Goal: Information Seeking & Learning: Learn about a topic

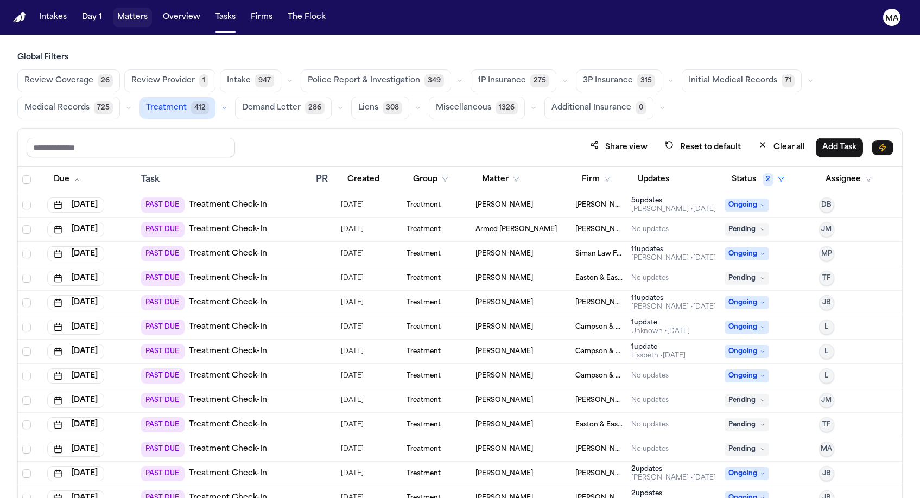
click at [113, 11] on button "Matters" at bounding box center [132, 18] width 39 height 20
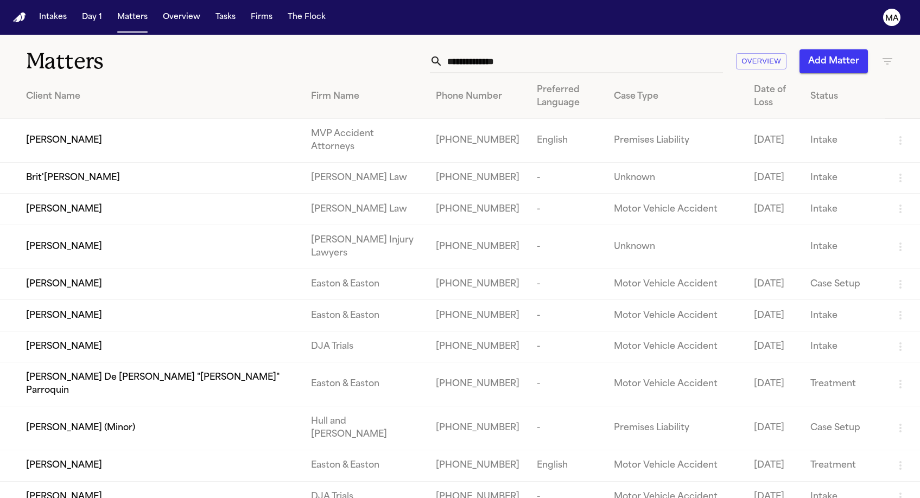
click at [631, 49] on input "text" at bounding box center [583, 61] width 280 height 24
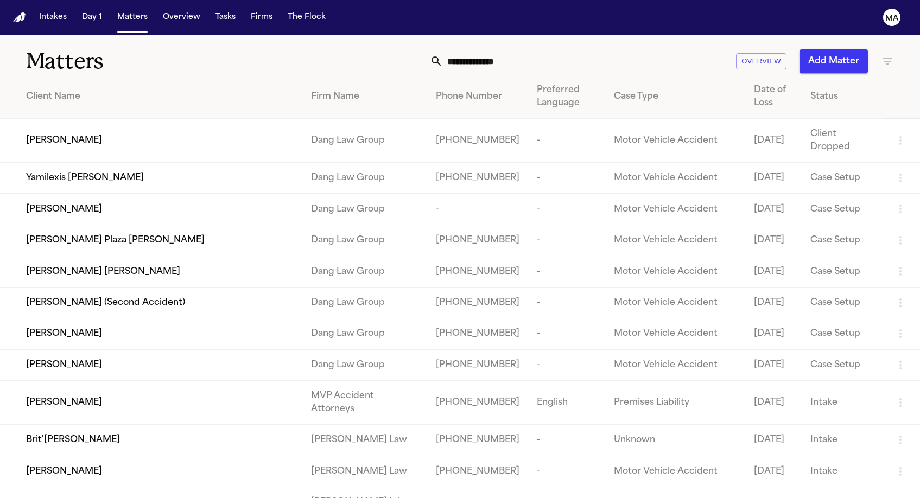
click at [628, 50] on input "text" at bounding box center [583, 61] width 280 height 24
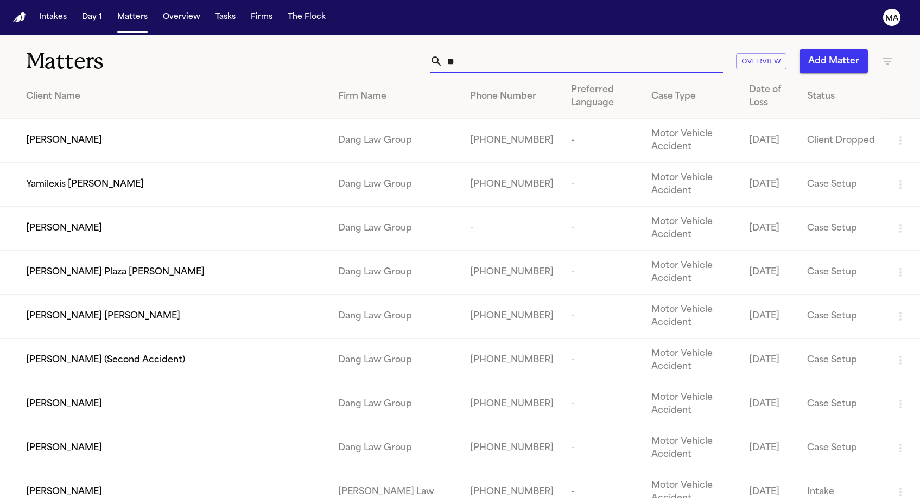
type input "*"
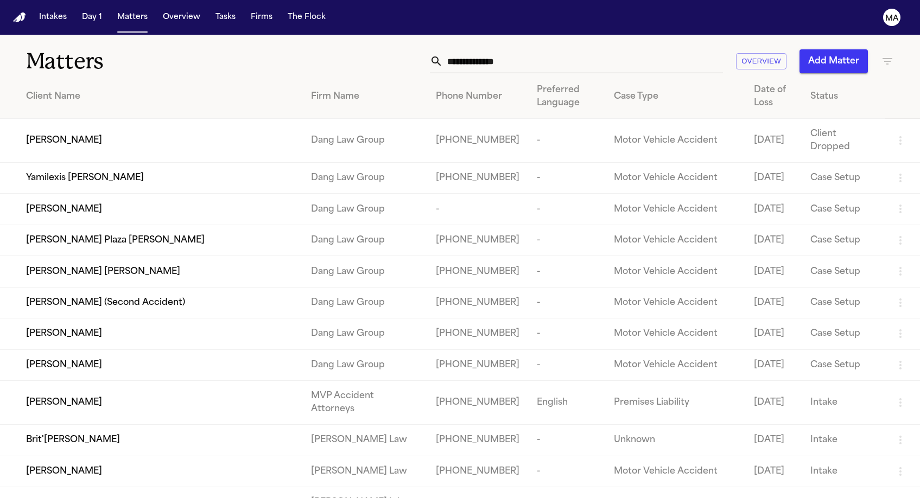
click at [883, 55] on icon "button" at bounding box center [887, 61] width 13 height 13
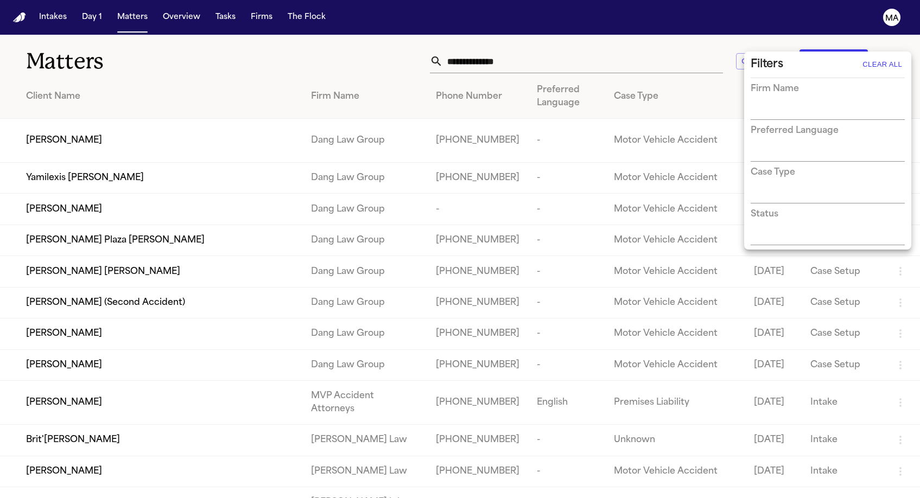
click at [887, 46] on div at bounding box center [460, 249] width 920 height 498
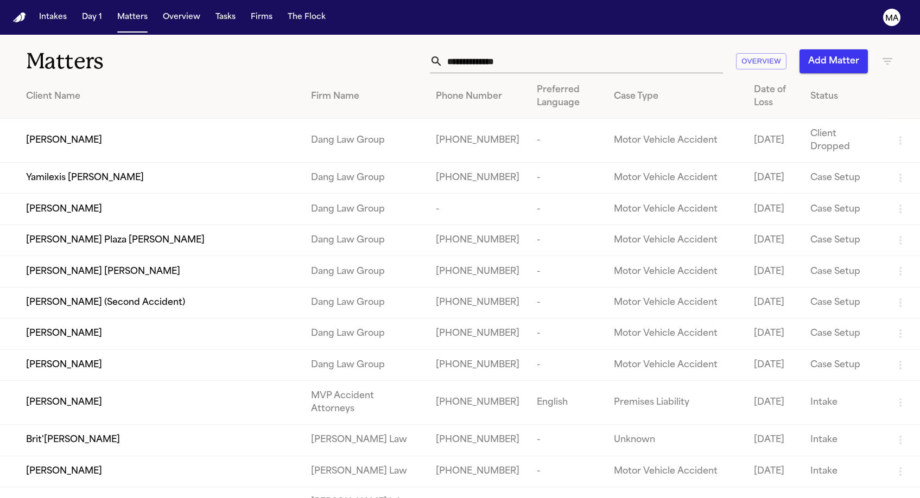
click at [890, 55] on icon "button" at bounding box center [887, 61] width 13 height 13
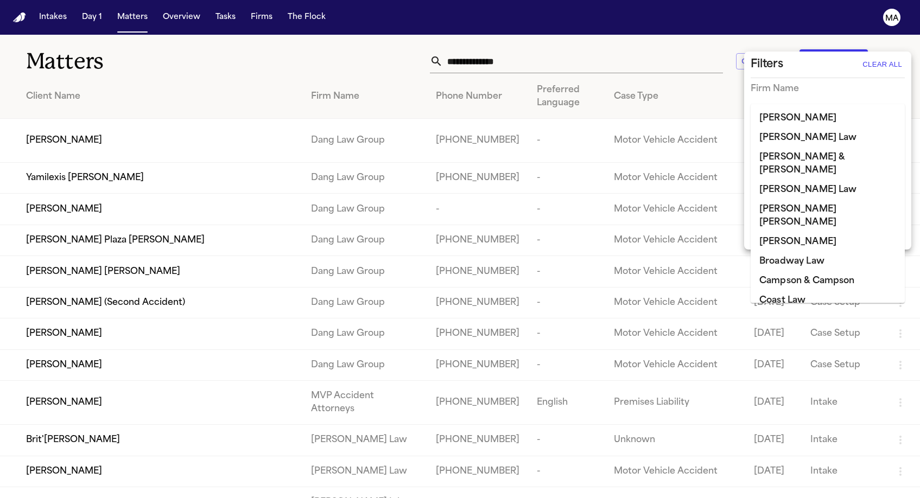
click at [791, 104] on input "text" at bounding box center [820, 111] width 138 height 15
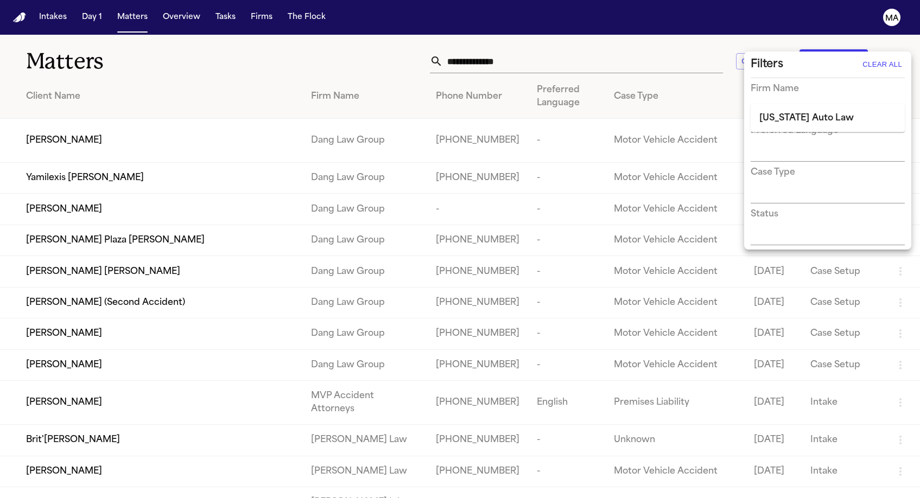
type input "******"
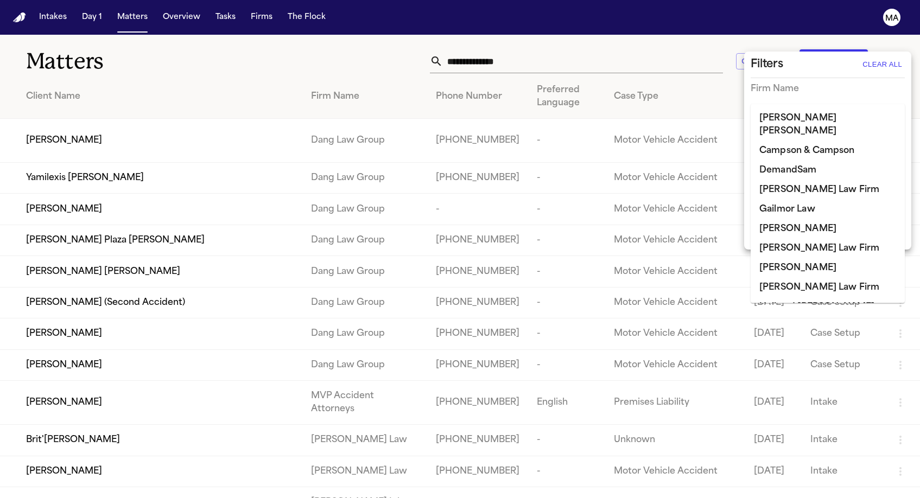
type input "***"
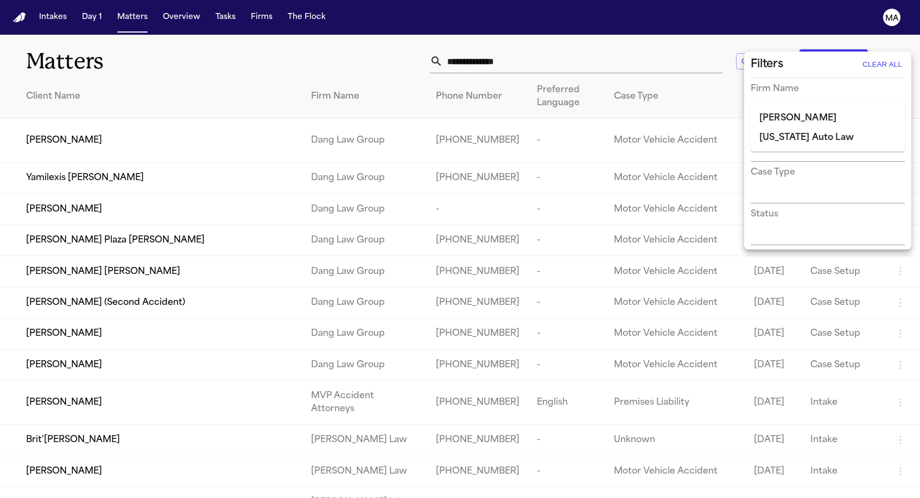
type input "*"
type input "****"
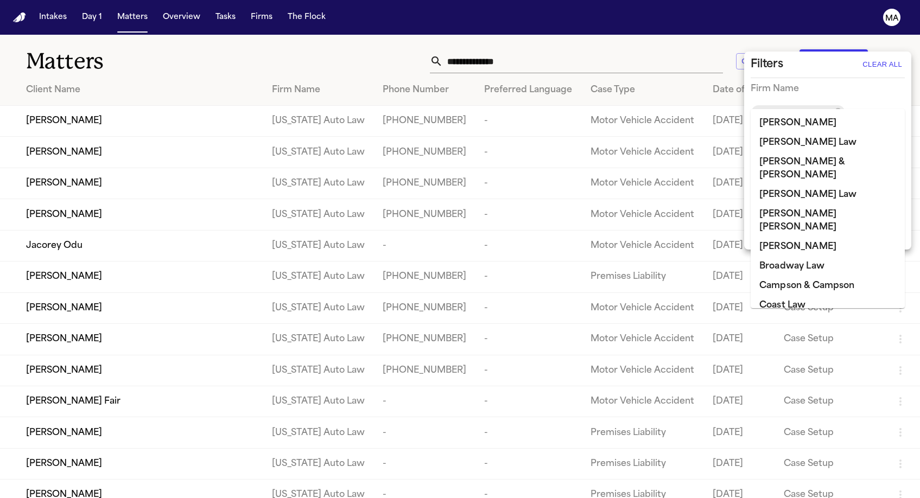
scroll to position [443, 0]
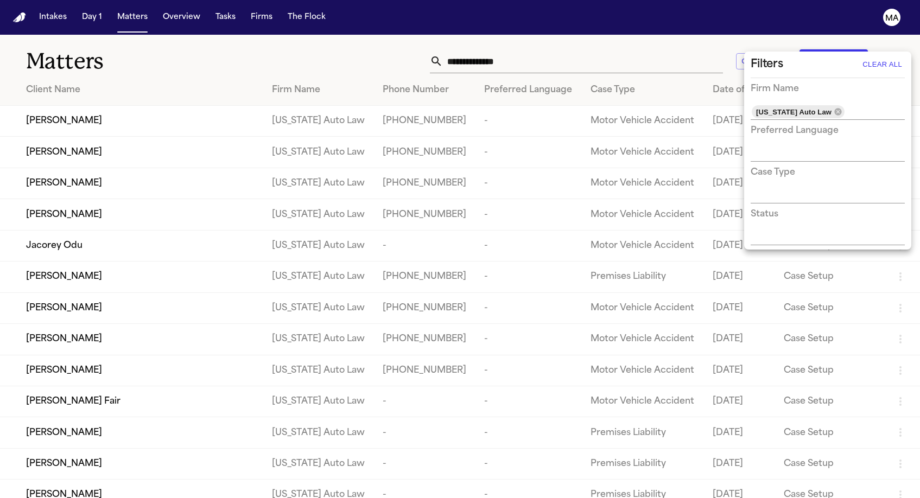
click at [416, 48] on div at bounding box center [460, 249] width 920 height 498
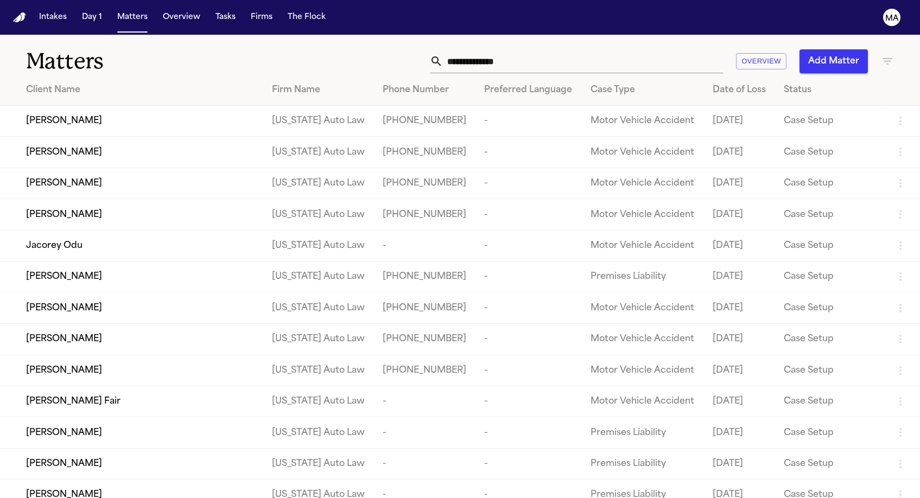
click at [892, 55] on icon "button" at bounding box center [887, 61] width 13 height 13
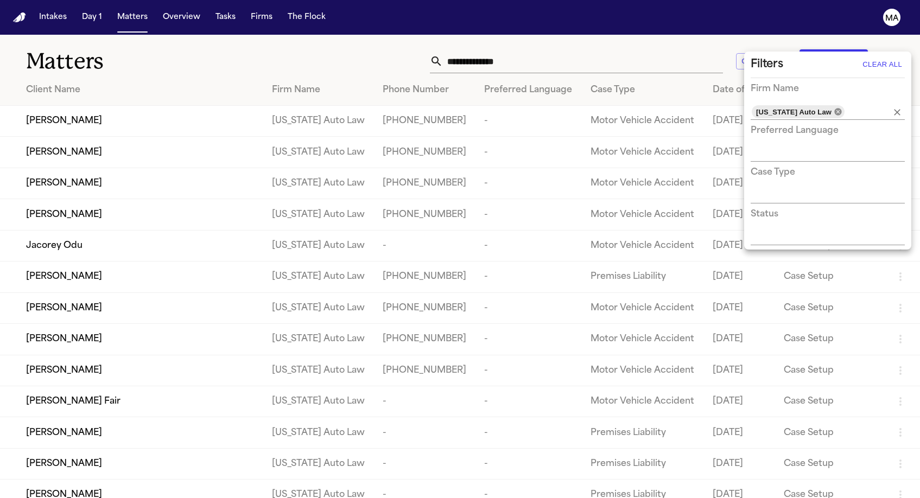
click at [835, 108] on icon at bounding box center [838, 111] width 7 height 7
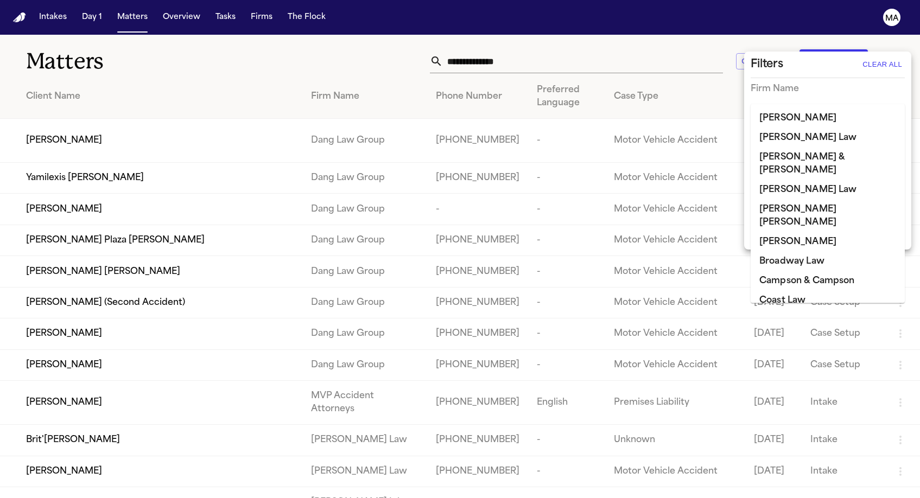
click at [800, 104] on input "text" at bounding box center [820, 111] width 138 height 15
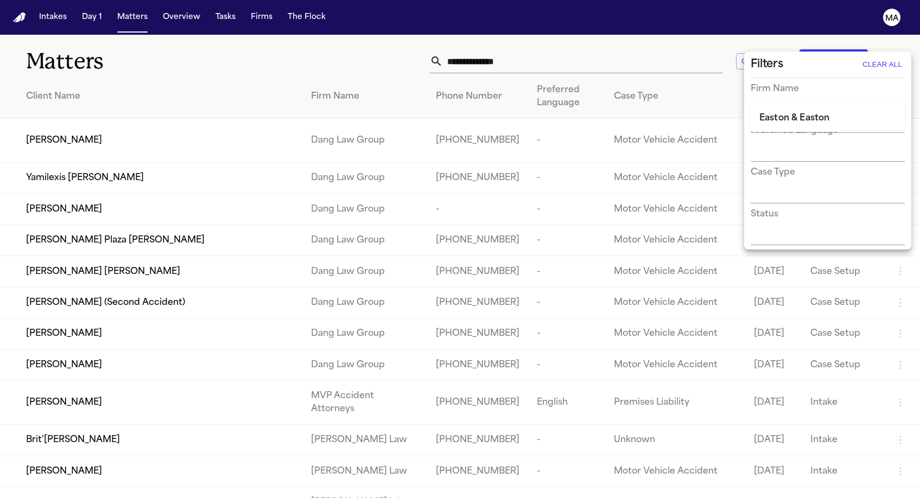
type input "******"
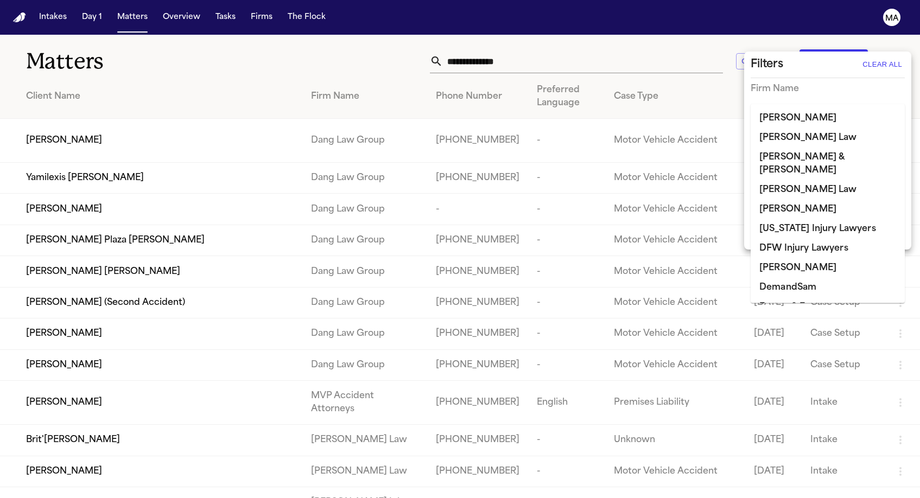
type input "***"
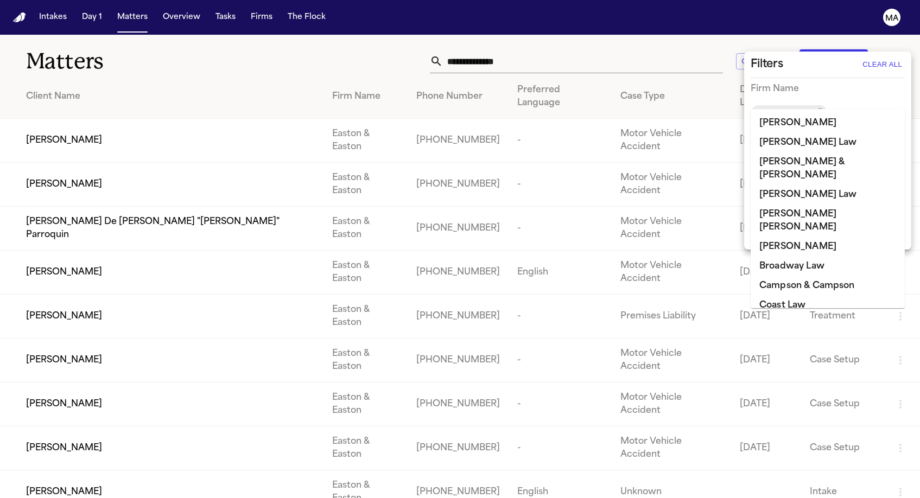
scroll to position [49, 0]
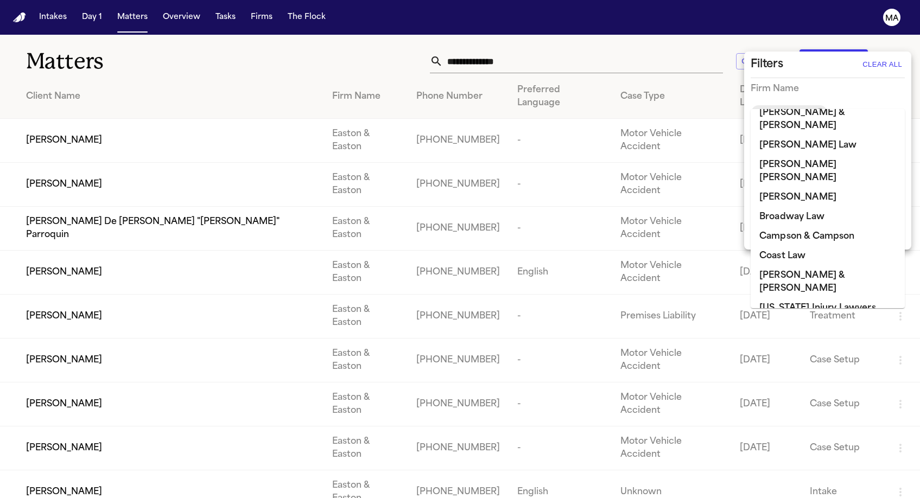
click at [500, 37] on div at bounding box center [460, 249] width 920 height 498
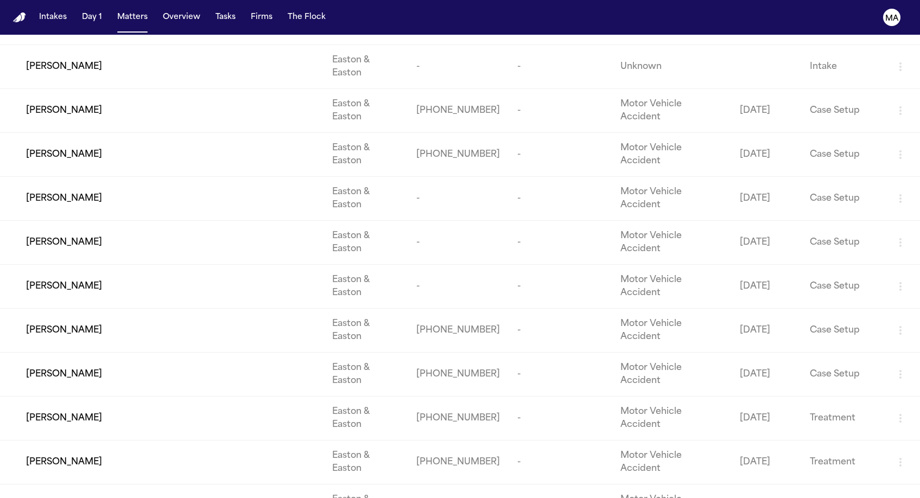
scroll to position [2404, 0]
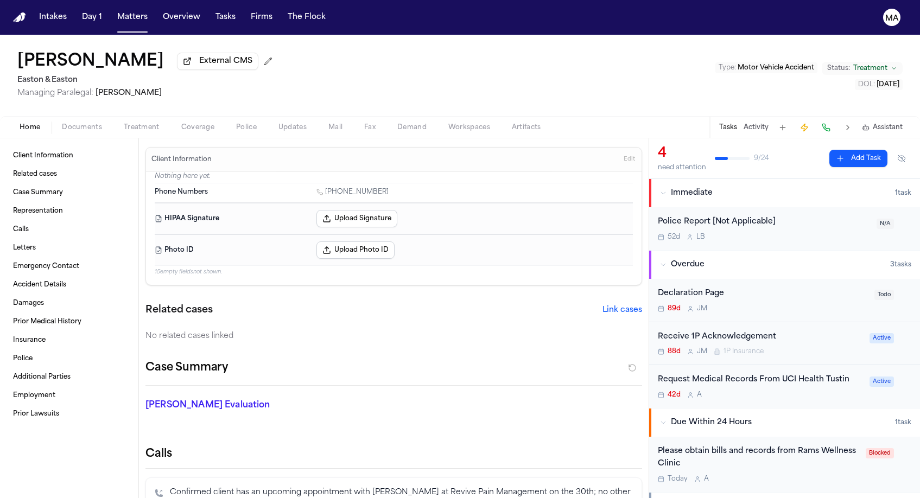
click at [62, 123] on span "Documents" at bounding box center [82, 127] width 40 height 9
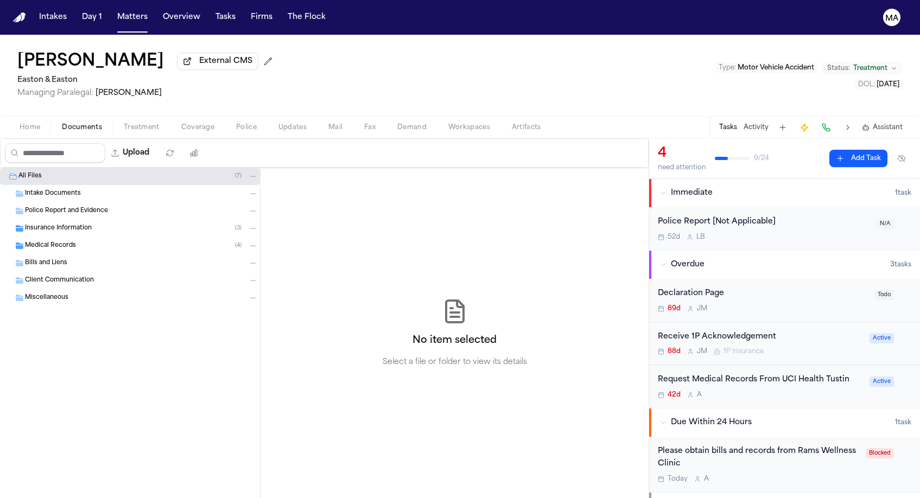
click at [124, 123] on span "Treatment" at bounding box center [142, 127] width 36 height 9
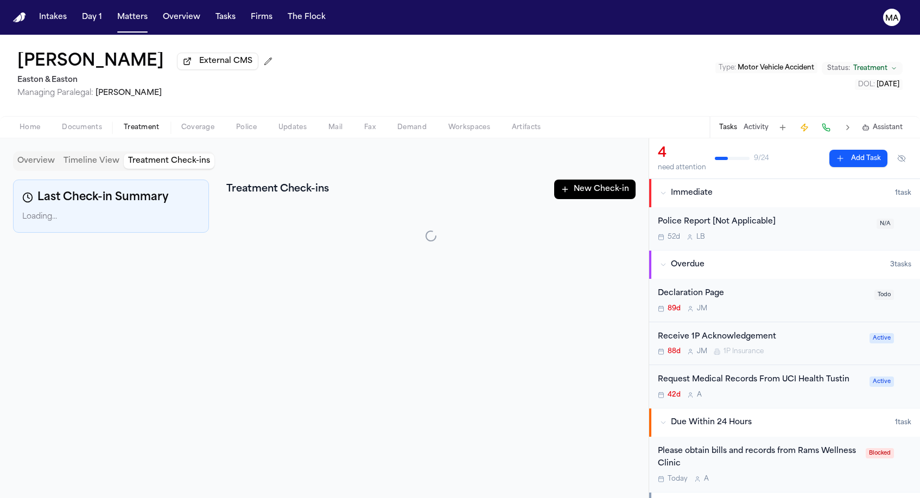
click at [124, 154] on button "Treatment Check-ins" at bounding box center [169, 161] width 91 height 15
click at [63, 151] on div "Overview Timeline View Treatment Check-ins" at bounding box center [113, 161] width 201 height 20
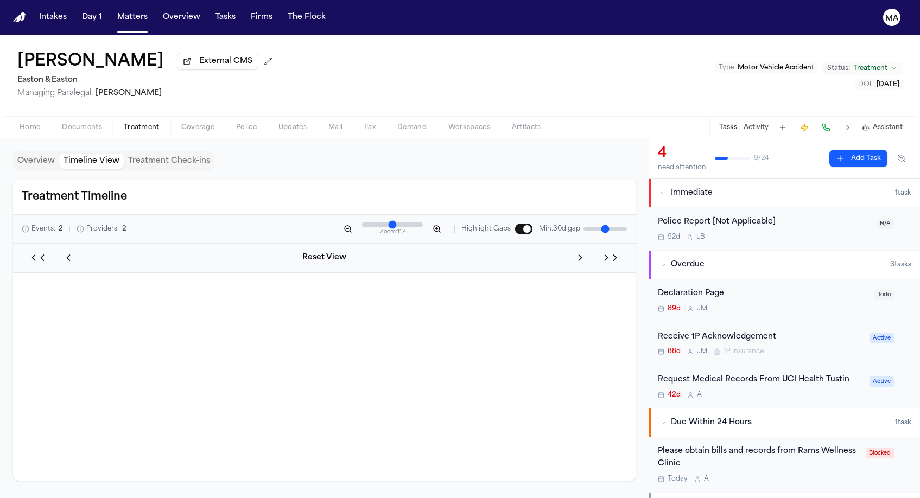
click at [64, 154] on button "Timeline View" at bounding box center [91, 161] width 65 height 15
click at [21, 154] on button "Overview" at bounding box center [36, 161] width 46 height 15
click at [63, 154] on button "Timeline View" at bounding box center [91, 161] width 65 height 15
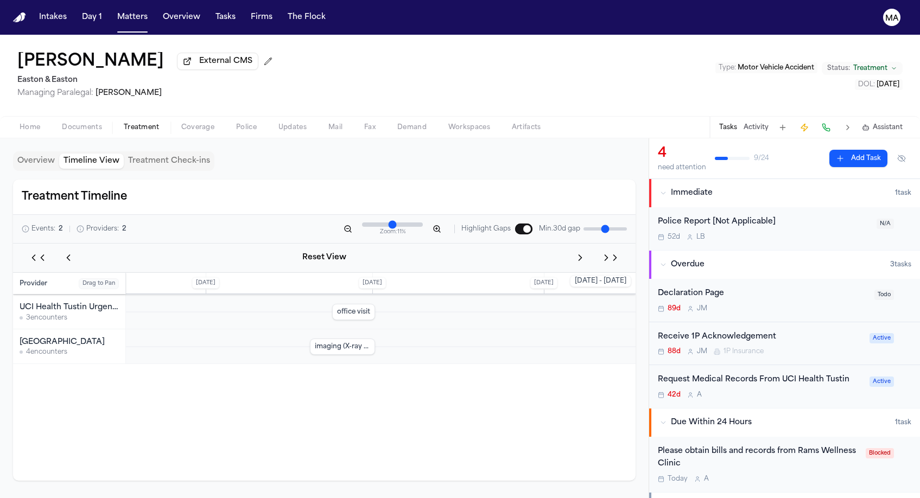
click at [124, 154] on button "Treatment Check-ins" at bounding box center [169, 161] width 91 height 15
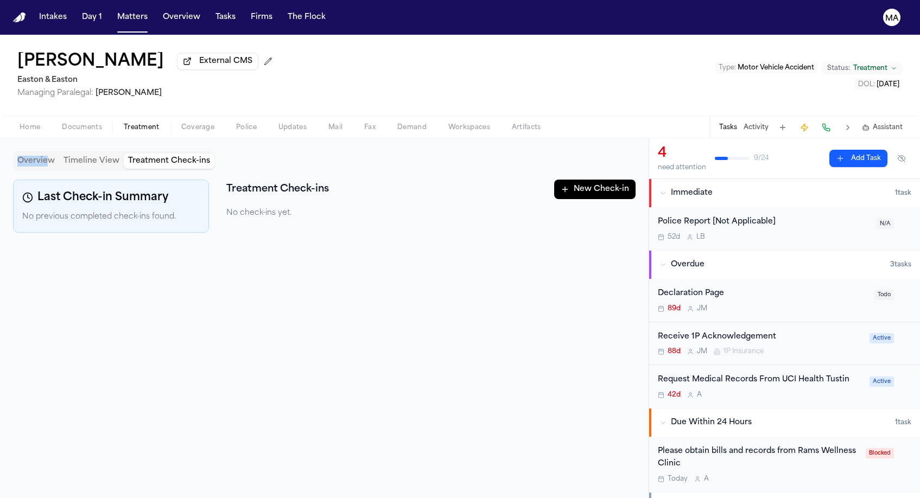
click at [30, 151] on div "Overview Timeline View Treatment Check-ins" at bounding box center [113, 161] width 201 height 20
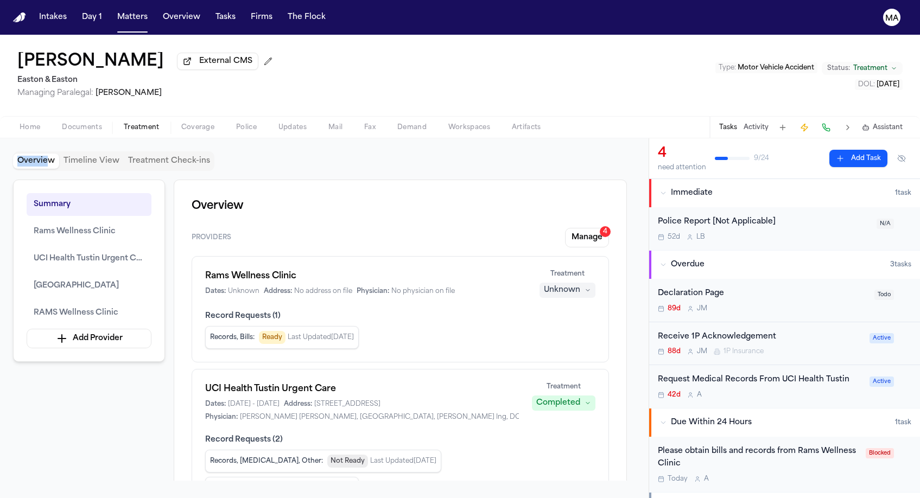
click at [30, 154] on button "Overview" at bounding box center [36, 161] width 46 height 15
click at [84, 247] on div "Summary Rams Wellness Clinic UCI Health Tustin Urgent Care [GEOGRAPHIC_DATA] RA…" at bounding box center [324, 330] width 623 height 301
click at [122, 296] on div "Summary Rams Wellness Clinic UCI Health Tustin Urgent Care [GEOGRAPHIC_DATA] RA…" at bounding box center [324, 330] width 623 height 301
click at [272, 133] on span "button" at bounding box center [292, 133] width 41 height 1
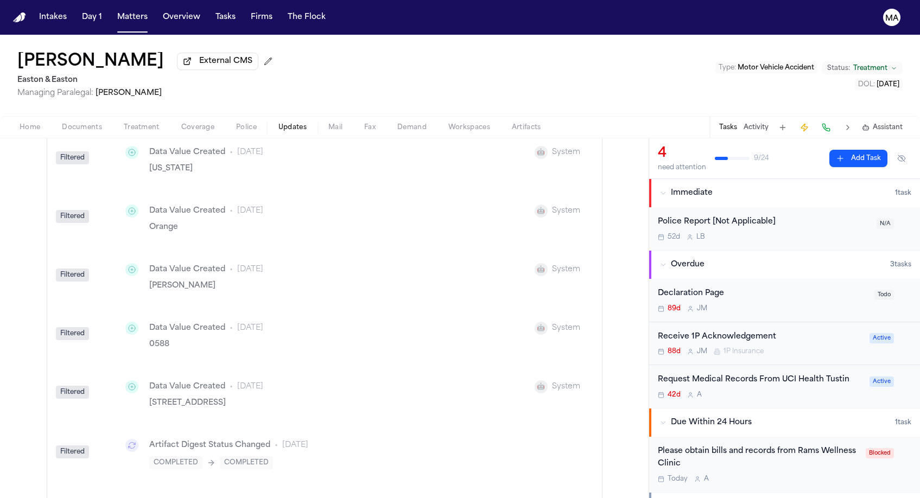
scroll to position [590, 0]
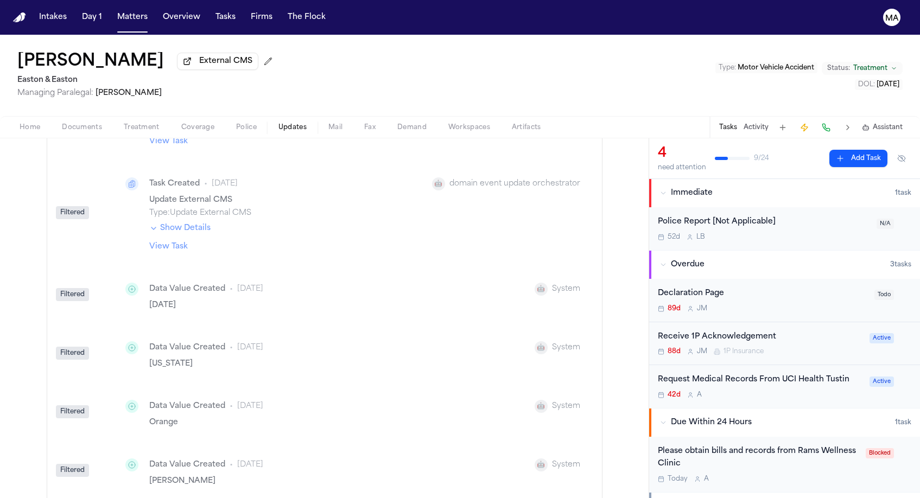
scroll to position [0, 0]
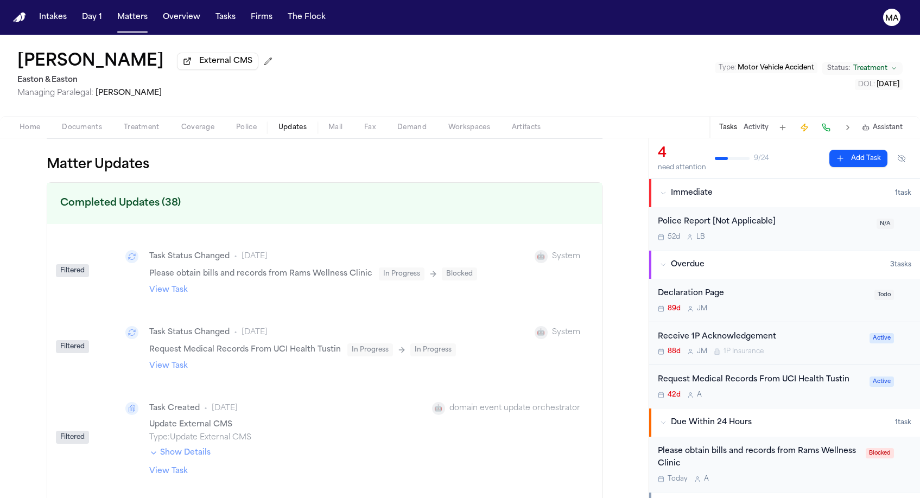
click at [188, 361] on link "View Task" at bounding box center [168, 366] width 39 height 11
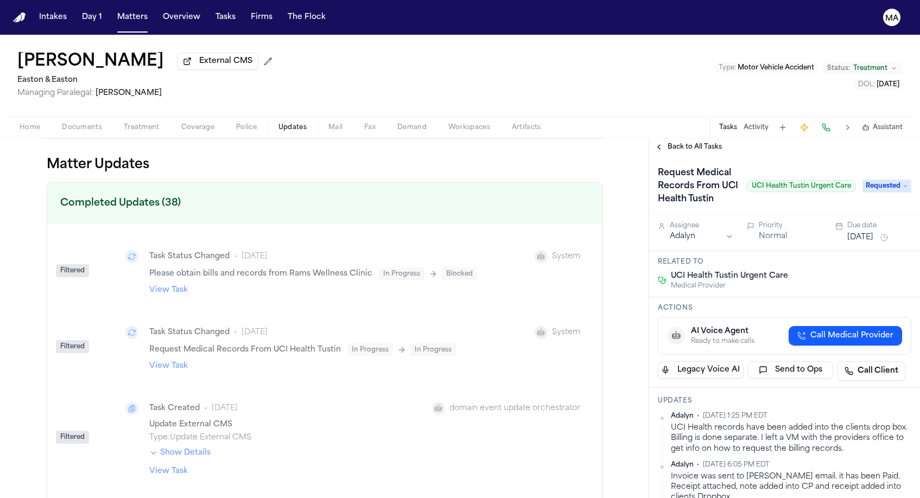
click at [668, 143] on span "Back to All Tasks" at bounding box center [695, 147] width 54 height 9
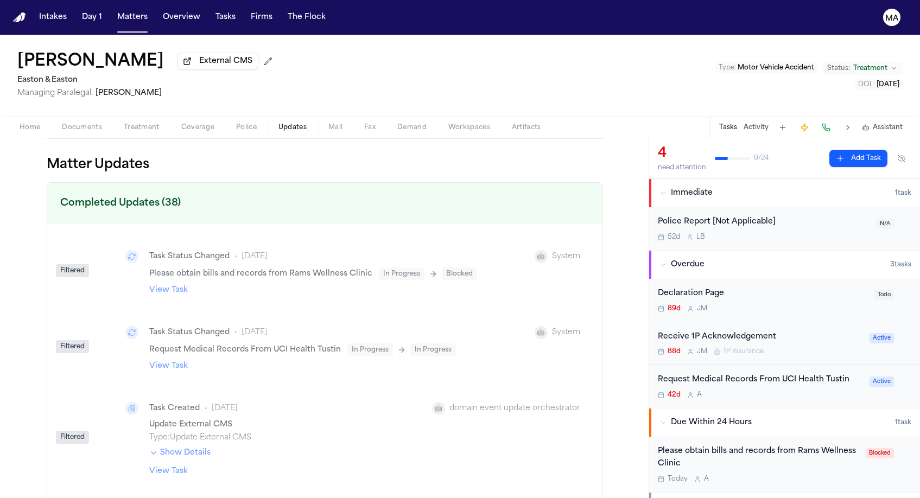
click at [558, 138] on div "Matter Updates Completed Updates (38) Filtered Task Status Changed • [DATE] 🤖 S…" at bounding box center [324, 318] width 649 height 360
click at [205, 183] on h2 "Completed Updates (38)" at bounding box center [324, 203] width 555 height 41
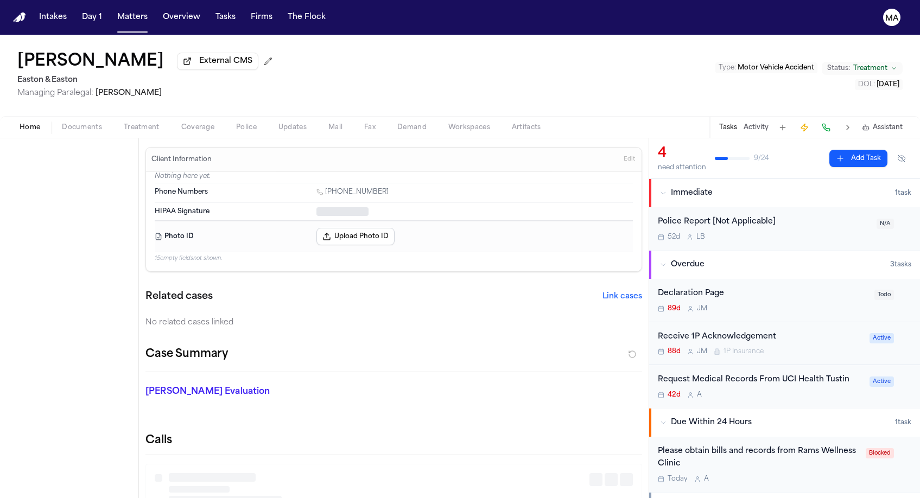
click at [20, 123] on span "Home" at bounding box center [30, 127] width 21 height 9
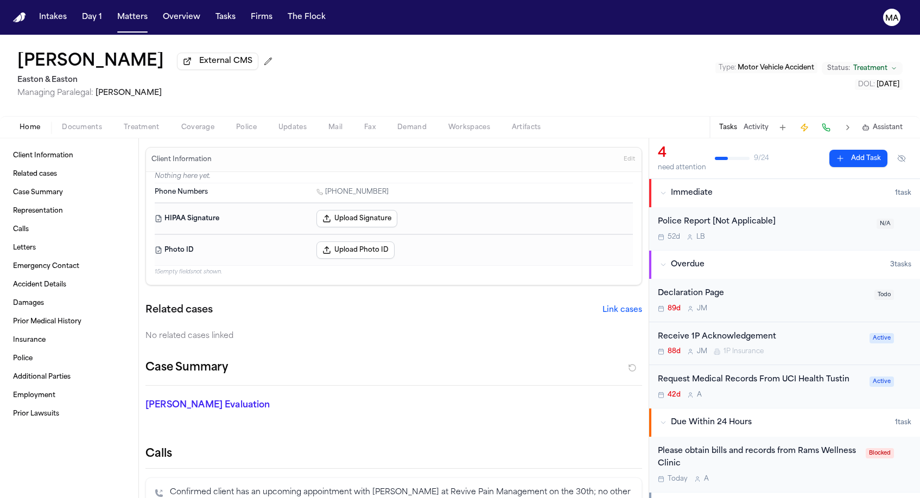
click at [221, 399] on p "[PERSON_NAME] Evaluation" at bounding box center [224, 405] width 157 height 13
